Goal: Transaction & Acquisition: Subscribe to service/newsletter

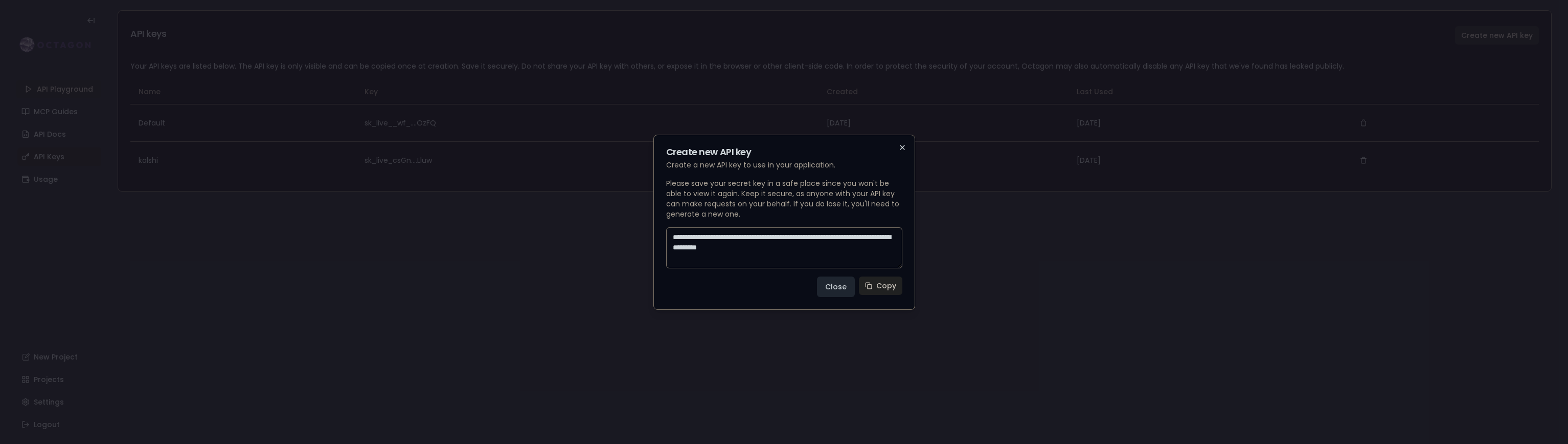
click at [904, 144] on icon "button" at bounding box center [902, 148] width 8 height 8
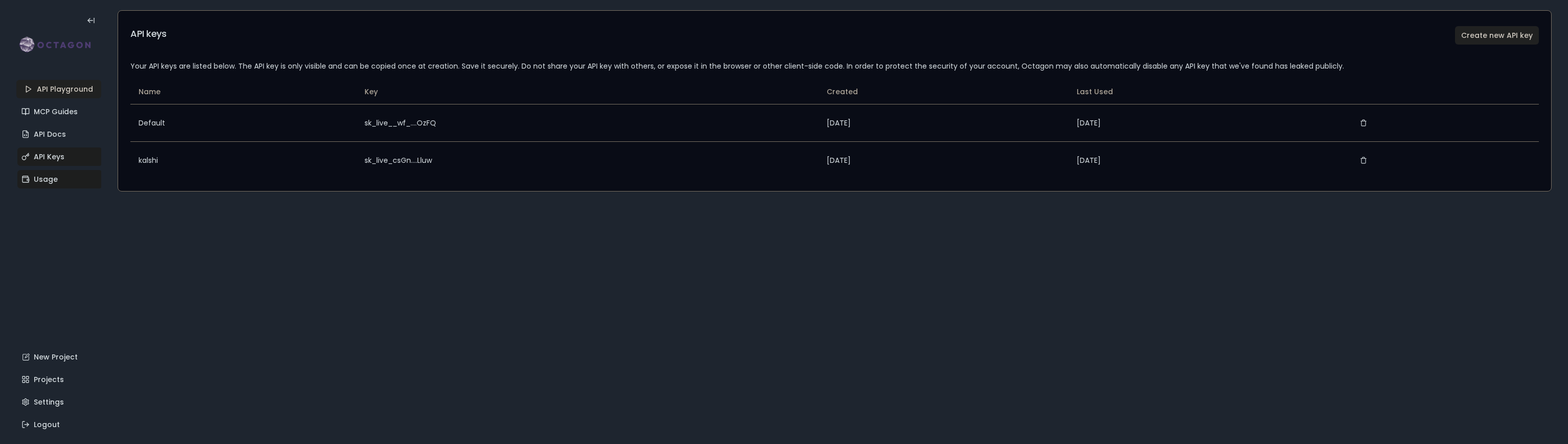
click at [45, 178] on link "Usage" at bounding box center [60, 179] width 85 height 19
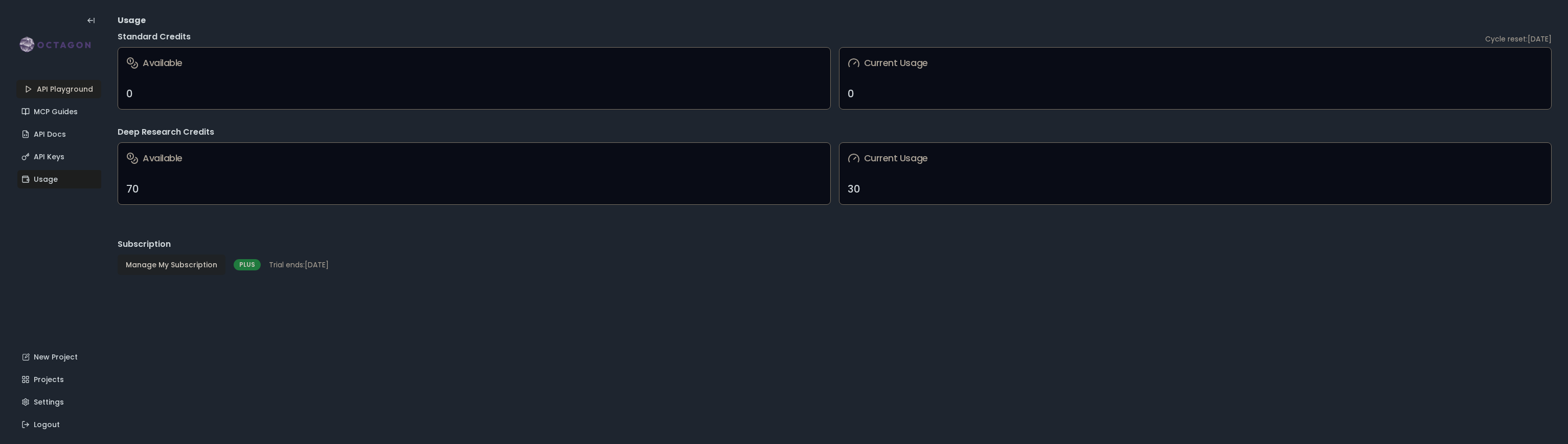
click at [163, 266] on button "Manage My Subscription" at bounding box center [172, 264] width 108 height 21
